Goal: Information Seeking & Learning: Check status

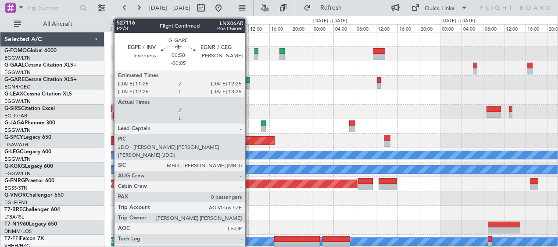
click at [248, 85] on div at bounding box center [247, 86] width 6 height 6
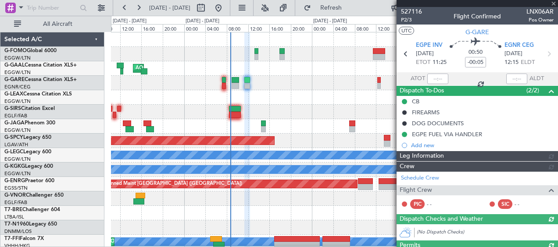
click at [552, 3] on div at bounding box center [477, 3] width 161 height 7
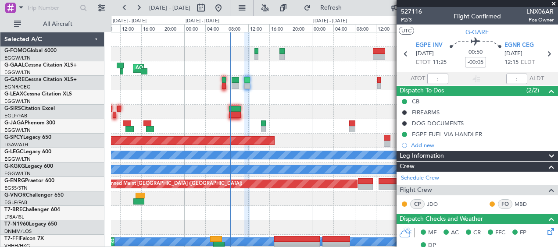
click at [553, 2] on span at bounding box center [553, 4] width 9 height 8
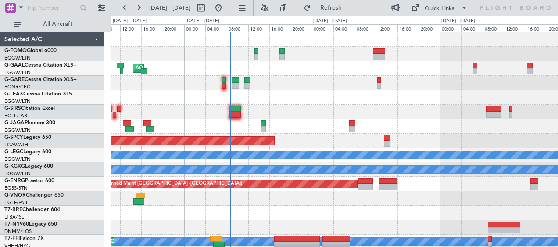
click at [276, 104] on div at bounding box center [334, 97] width 447 height 14
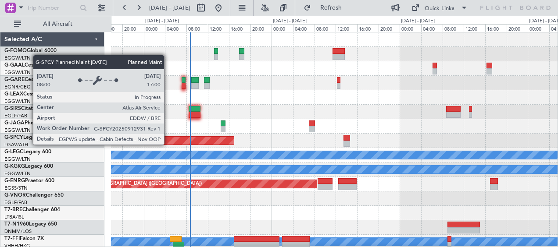
scroll to position [132, 0]
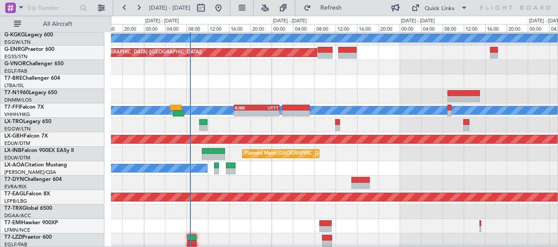
click at [332, 54] on div at bounding box center [325, 56] width 15 height 6
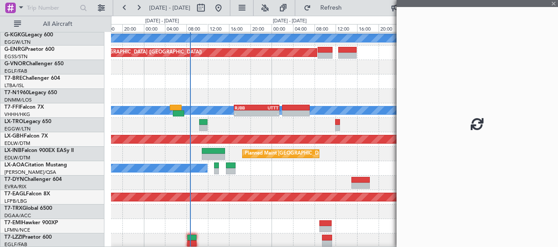
click at [552, 3] on div at bounding box center [477, 3] width 161 height 7
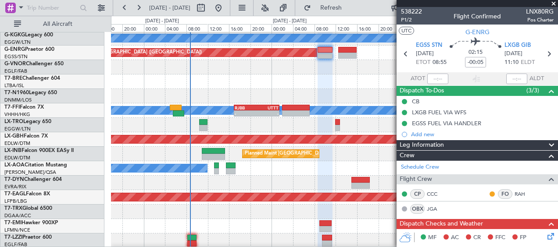
click at [553, 2] on span at bounding box center [553, 4] width 9 height 8
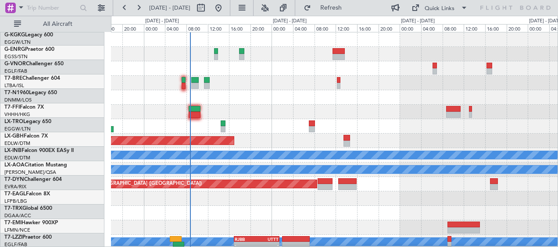
scroll to position [0, 0]
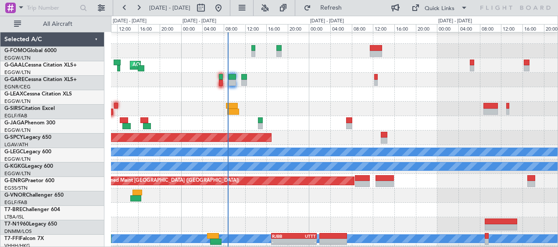
scroll to position [3, 0]
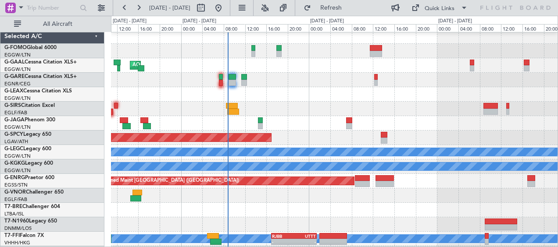
click at [314, 124] on div at bounding box center [334, 123] width 447 height 14
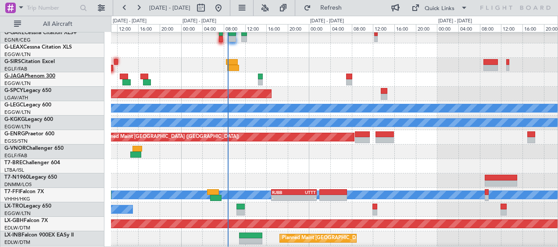
scroll to position [0, 0]
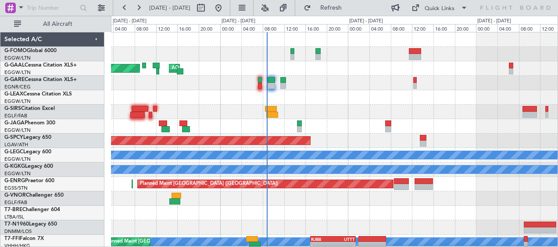
click at [346, 90] on div at bounding box center [334, 83] width 447 height 14
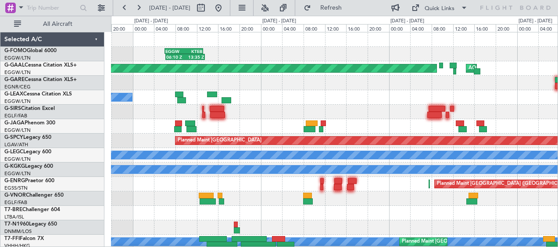
click at [282, 87] on div at bounding box center [334, 83] width 447 height 14
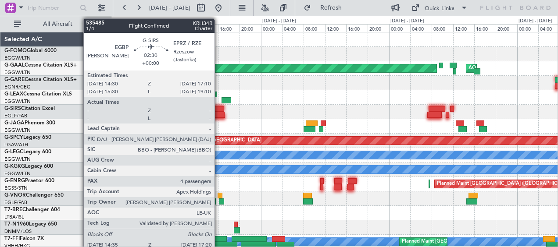
click at [219, 113] on div at bounding box center [217, 115] width 15 height 6
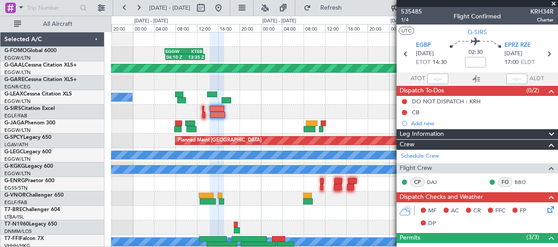
click at [554, 3] on span at bounding box center [553, 4] width 9 height 8
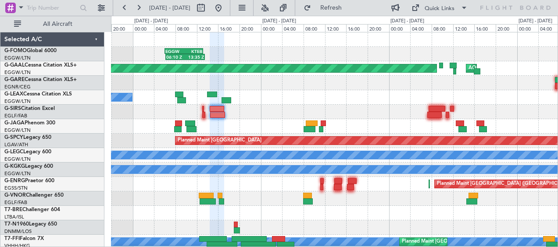
type input "0"
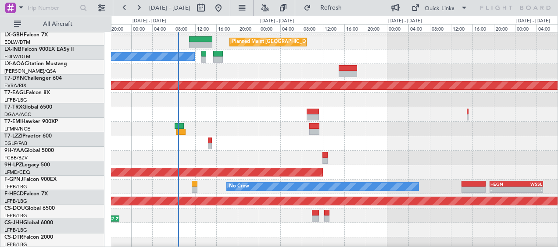
scroll to position [277, 0]
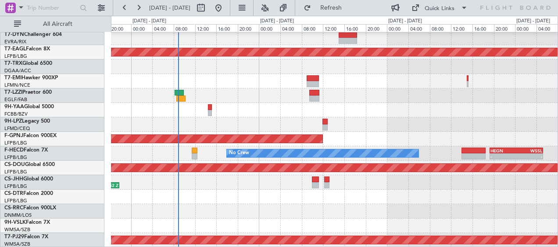
click at [204, 207] on div at bounding box center [334, 211] width 447 height 14
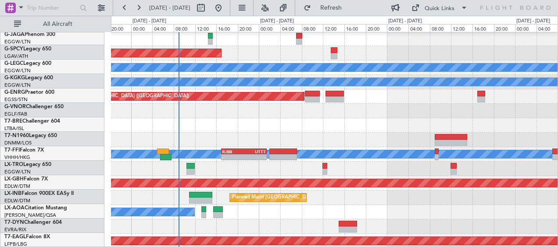
scroll to position [88, 0]
click at [245, 120] on div at bounding box center [334, 125] width 447 height 14
click at [142, 127] on div at bounding box center [334, 125] width 447 height 14
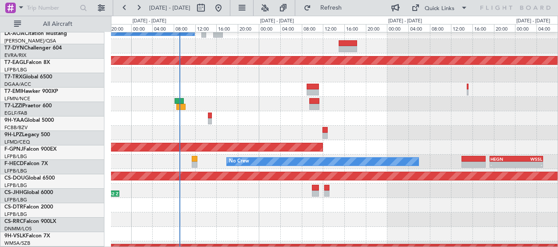
scroll to position [277, 0]
